Goal: Use online tool/utility: Utilize a website feature to perform a specific function

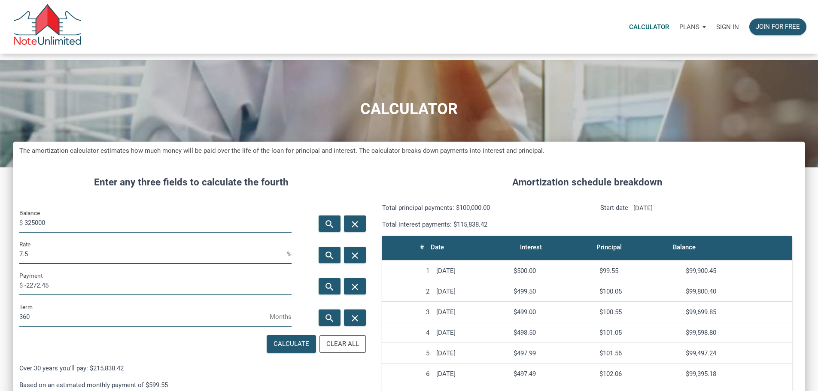
scroll to position [525, 780]
drag, startPoint x: 38, startPoint y: 276, endPoint x: 61, endPoint y: 279, distance: 23.0
click at [61, 264] on input "7.5" at bounding box center [153, 254] width 268 height 19
type input "7"
click at [71, 264] on input "7" at bounding box center [153, 254] width 268 height 19
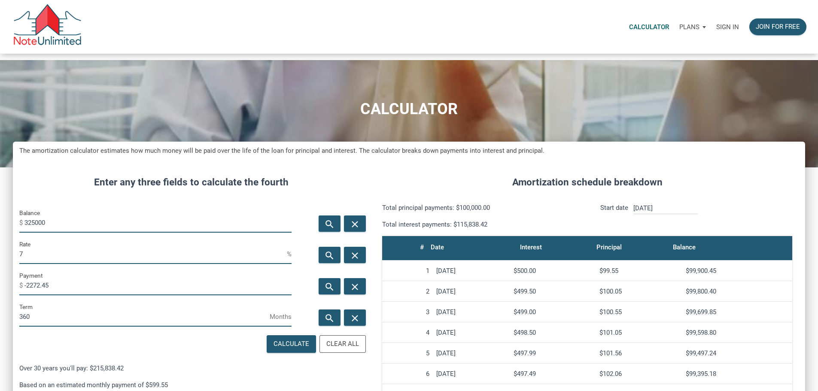
type input "100000"
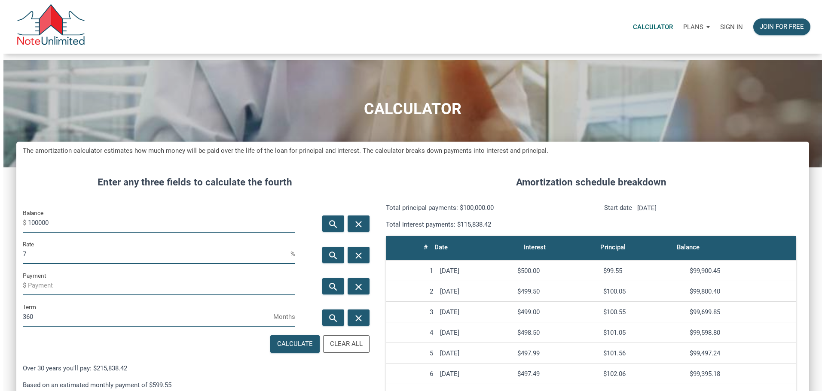
scroll to position [429129, 428874]
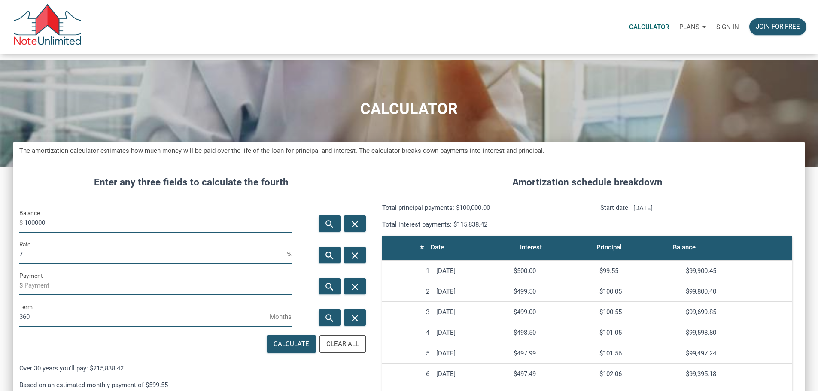
click at [68, 264] on input "7" at bounding box center [153, 254] width 268 height 19
type input "7"
click at [274, 349] on div "Calculate" at bounding box center [292, 344] width 36 height 10
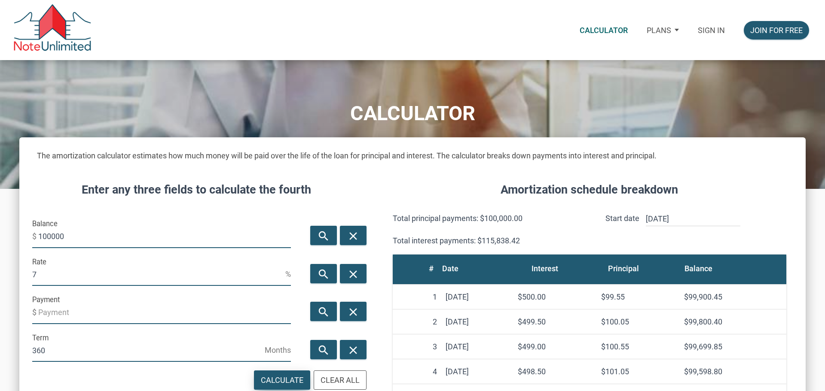
scroll to position [525, 786]
click at [708, 32] on p "Sign in" at bounding box center [711, 30] width 27 height 9
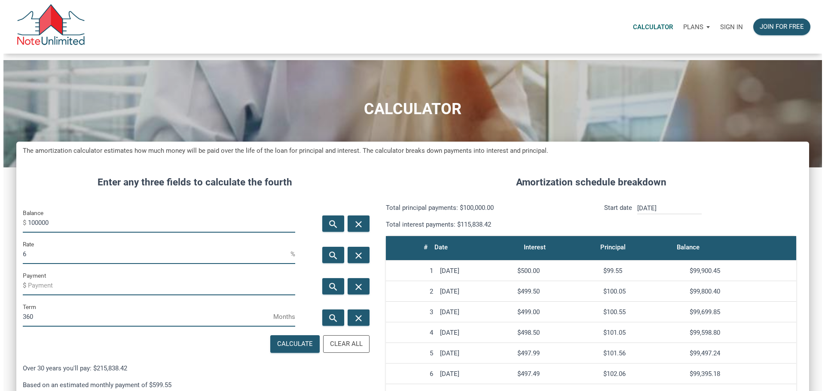
scroll to position [525, 780]
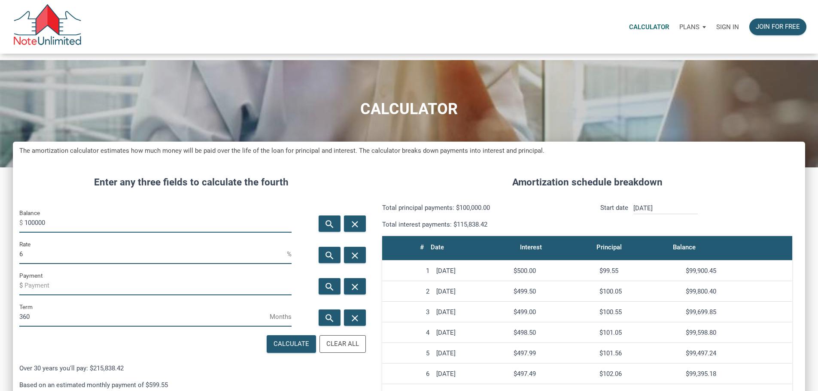
click at [45, 233] on input "100000" at bounding box center [157, 223] width 267 height 19
drag, startPoint x: 47, startPoint y: 239, endPoint x: 0, endPoint y: 241, distance: 46.9
click at [0, 241] on div "CALCULATOR The amortization calculator estimates how much money will be paid ov…" at bounding box center [409, 337] width 818 height 554
type input "320000"
drag, startPoint x: 41, startPoint y: 279, endPoint x: 0, endPoint y: 277, distance: 41.3
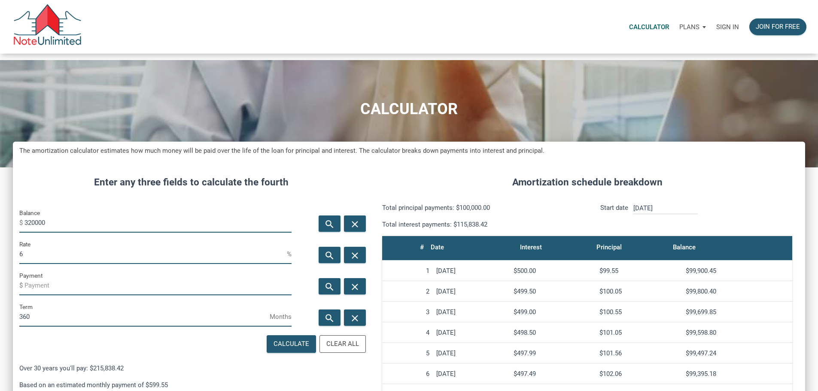
click at [0, 277] on div "CALCULATOR The amortization calculator estimates how much money will be paid ov…" at bounding box center [409, 337] width 818 height 554
type input "7"
click at [324, 292] on icon "search" at bounding box center [329, 286] width 10 height 11
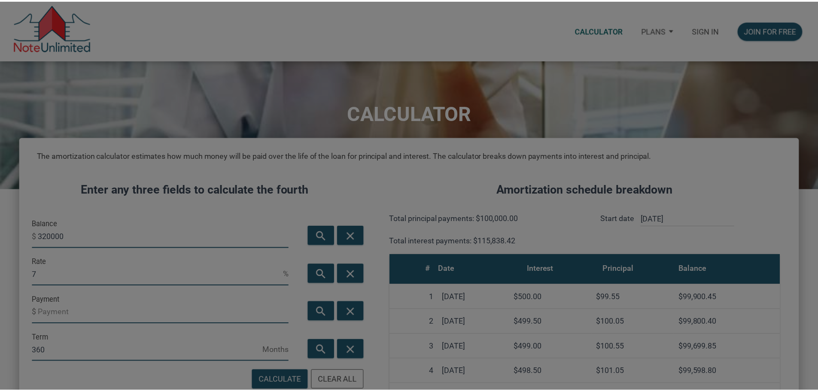
scroll to position [525, 786]
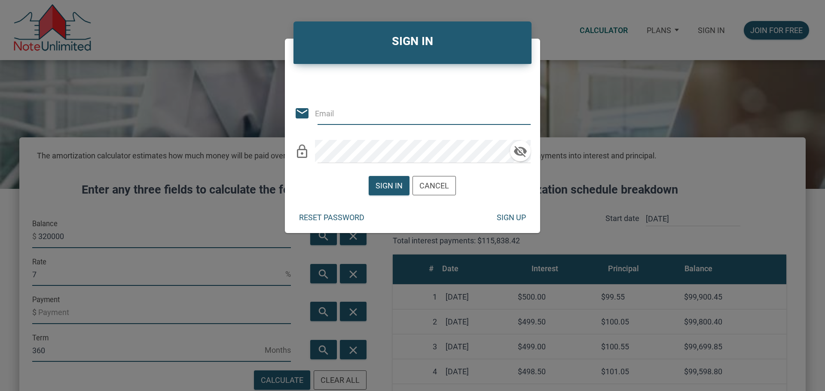
type input "[EMAIL_ADDRESS][DOMAIN_NAME]"
click at [391, 186] on div "Sign in" at bounding box center [389, 186] width 27 height 12
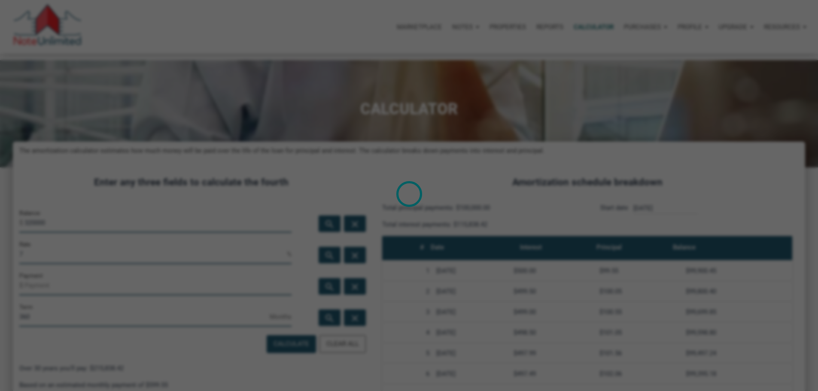
scroll to position [429129, 428874]
